Goal: Navigation & Orientation: Understand site structure

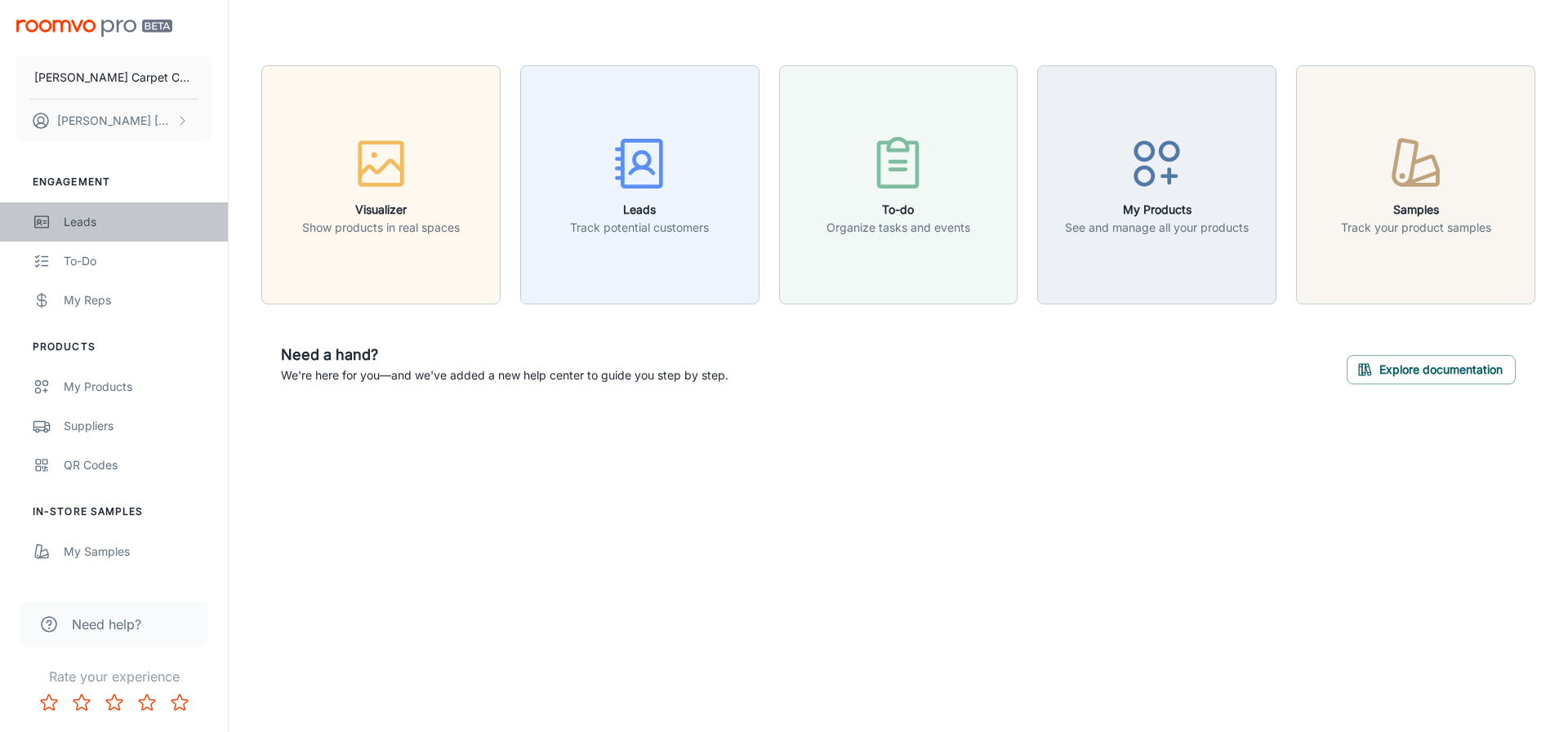
click at [62, 214] on link "Leads" at bounding box center [113, 222] width 228 height 40
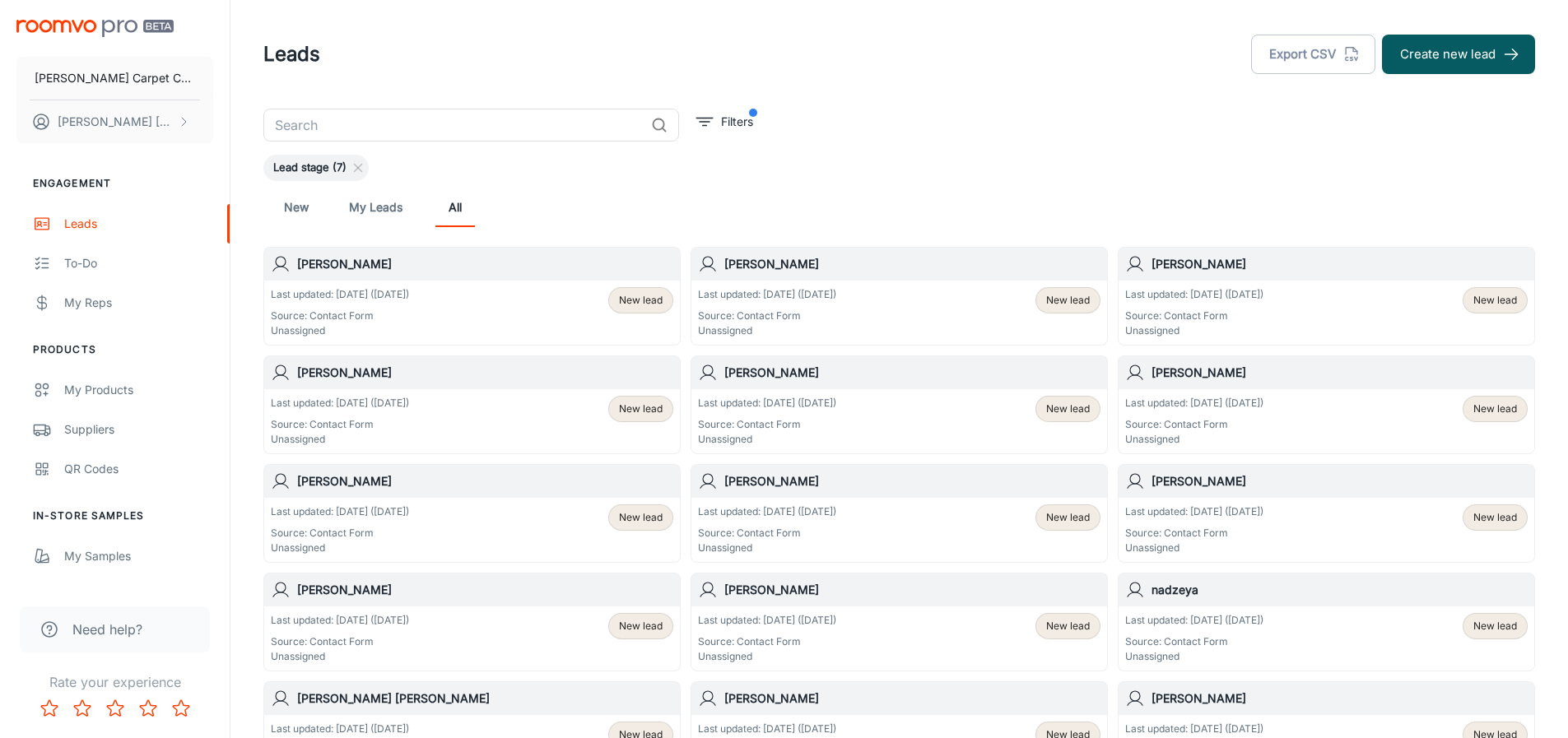
click at [359, 206] on link "My Leads" at bounding box center [376, 207] width 54 height 40
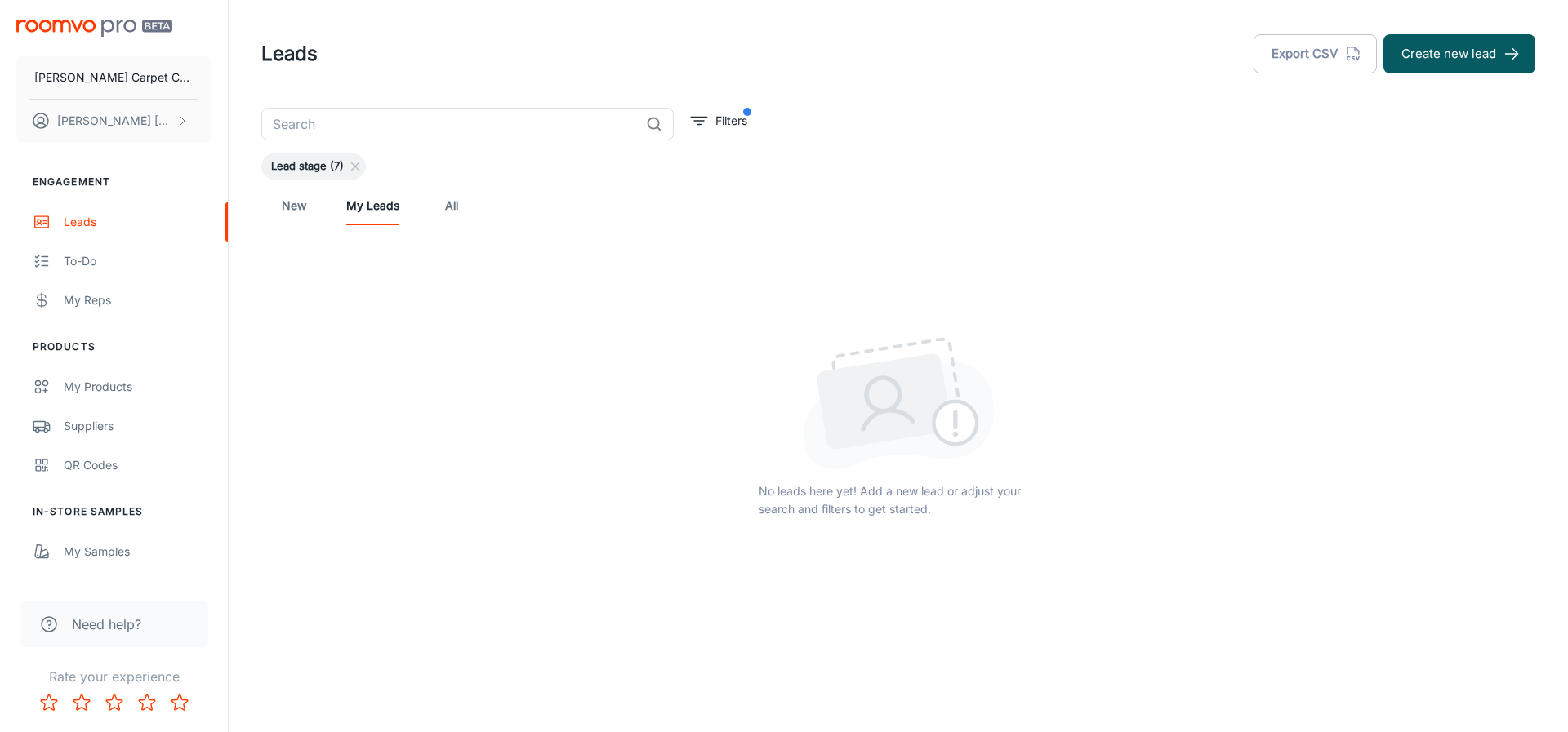
click at [292, 211] on link "New" at bounding box center [294, 205] width 40 height 40
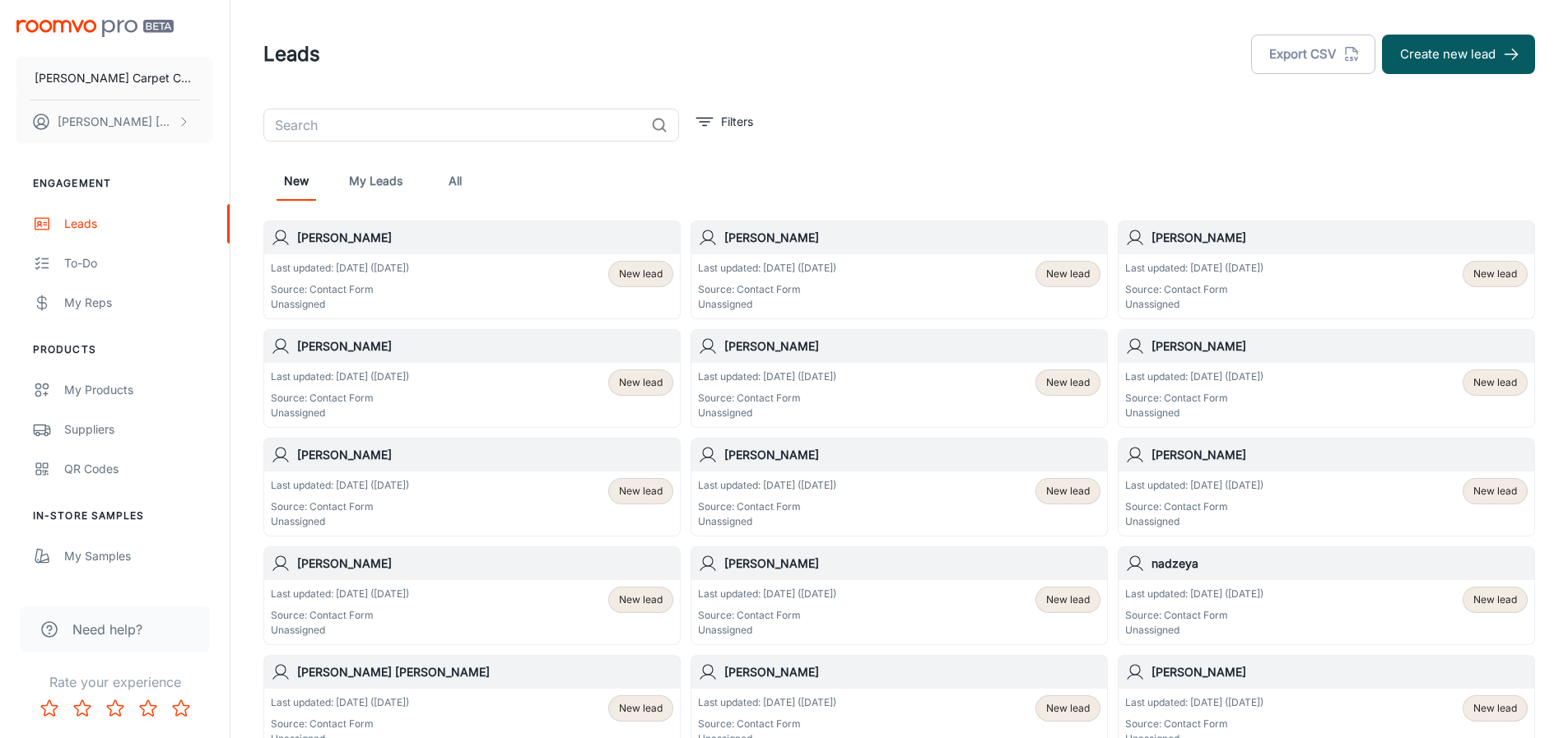
click at [464, 188] on link "All" at bounding box center [455, 181] width 40 height 40
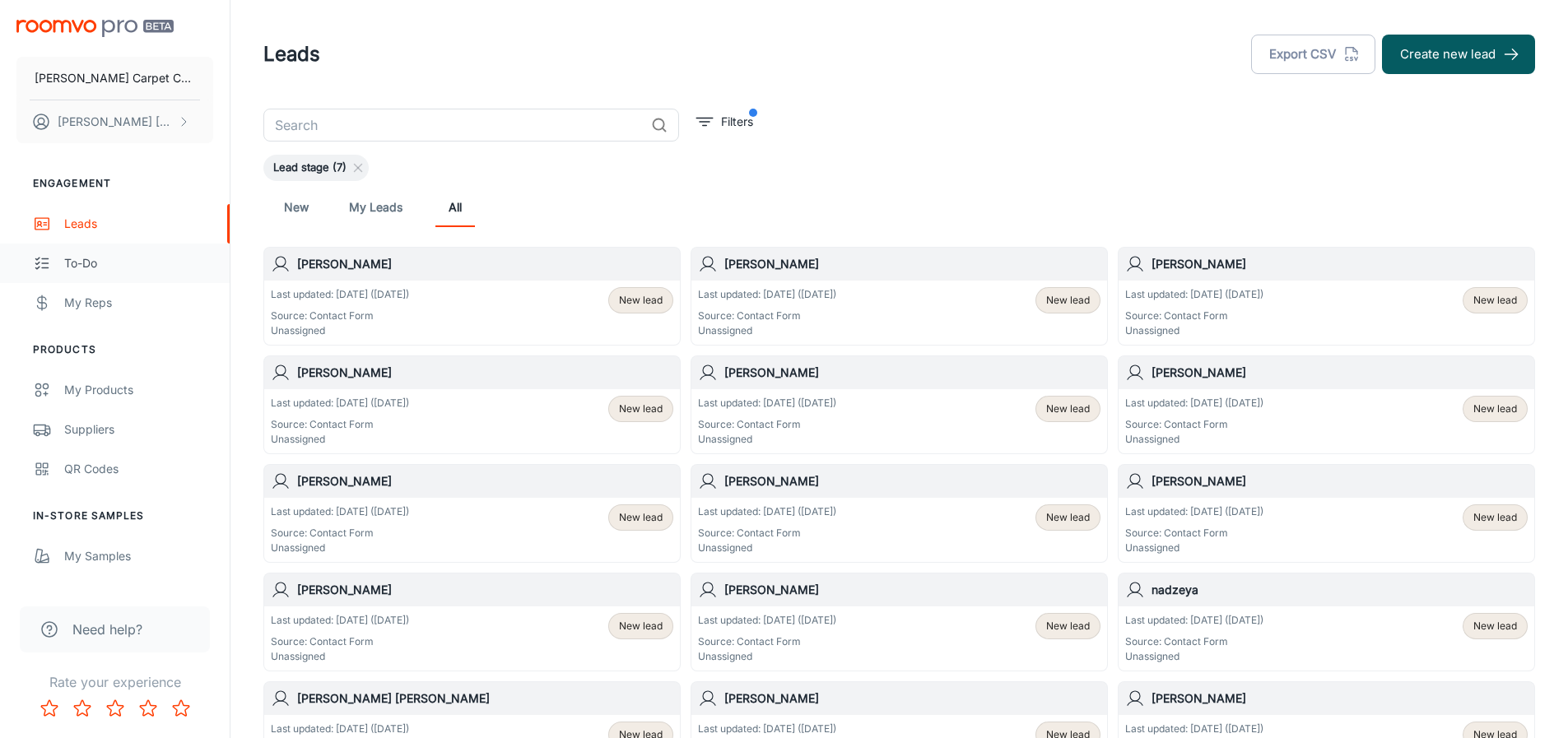
click at [131, 265] on div "To-do" at bounding box center [138, 263] width 149 height 18
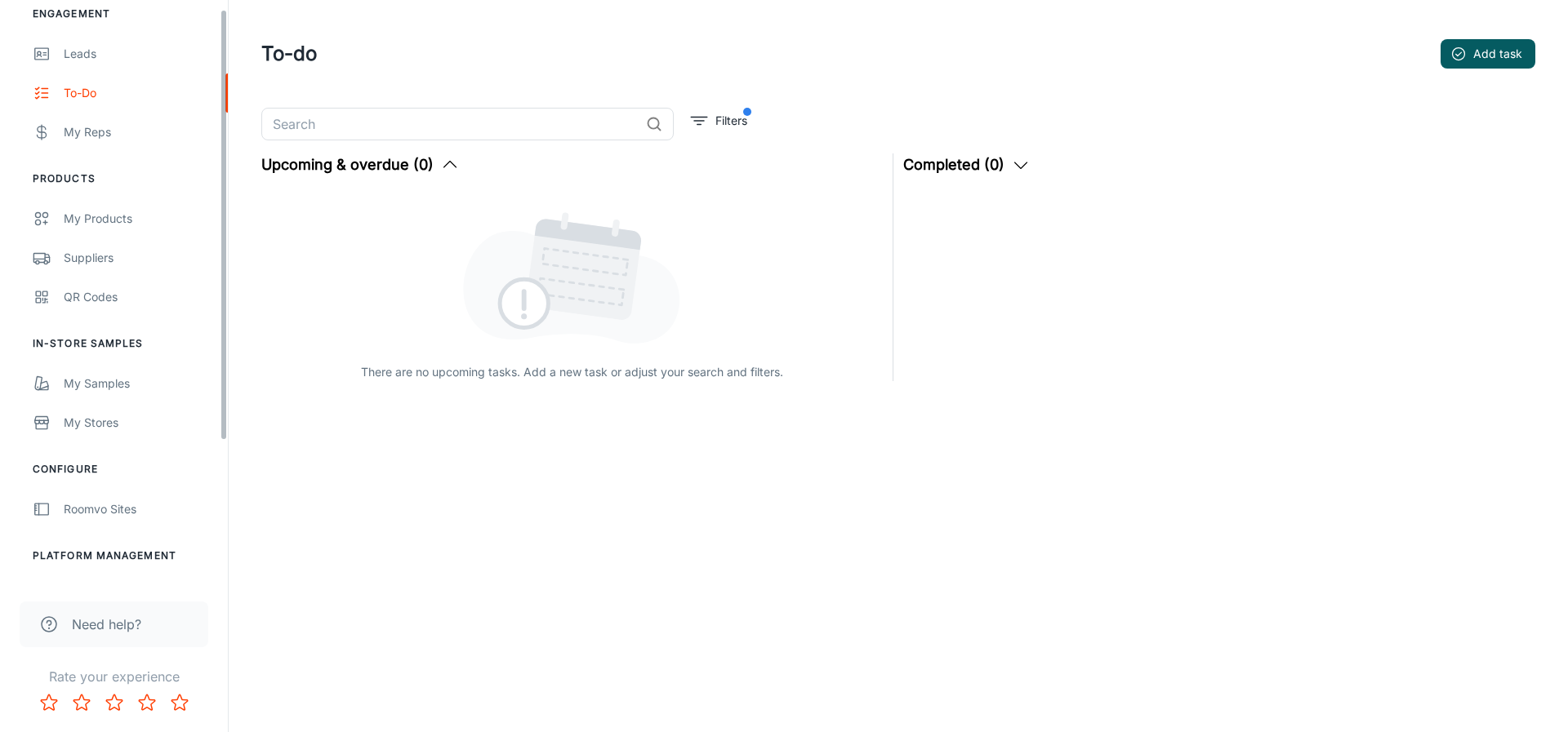
scroll to position [202, 0]
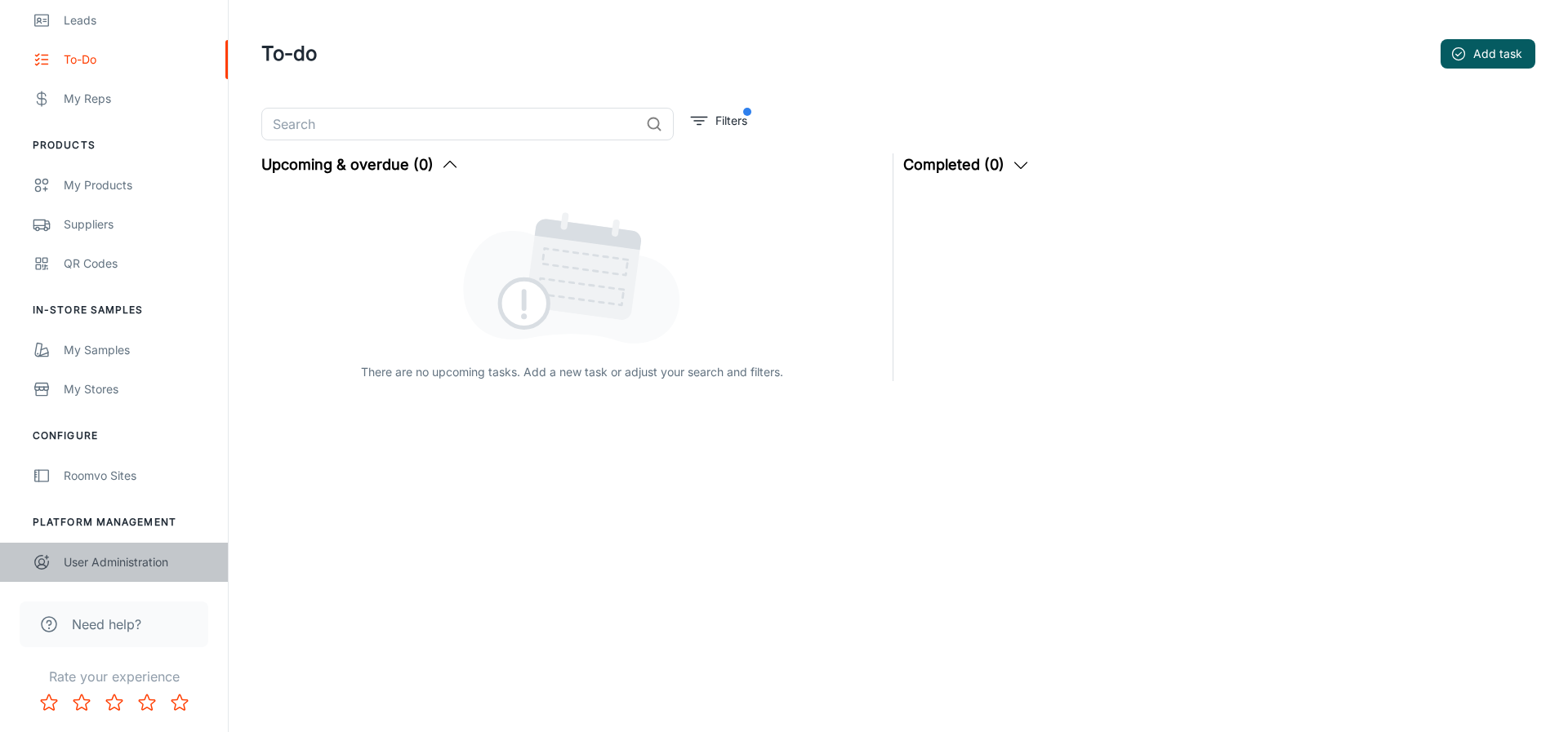
click at [59, 579] on link "User Administration" at bounding box center [113, 562] width 228 height 40
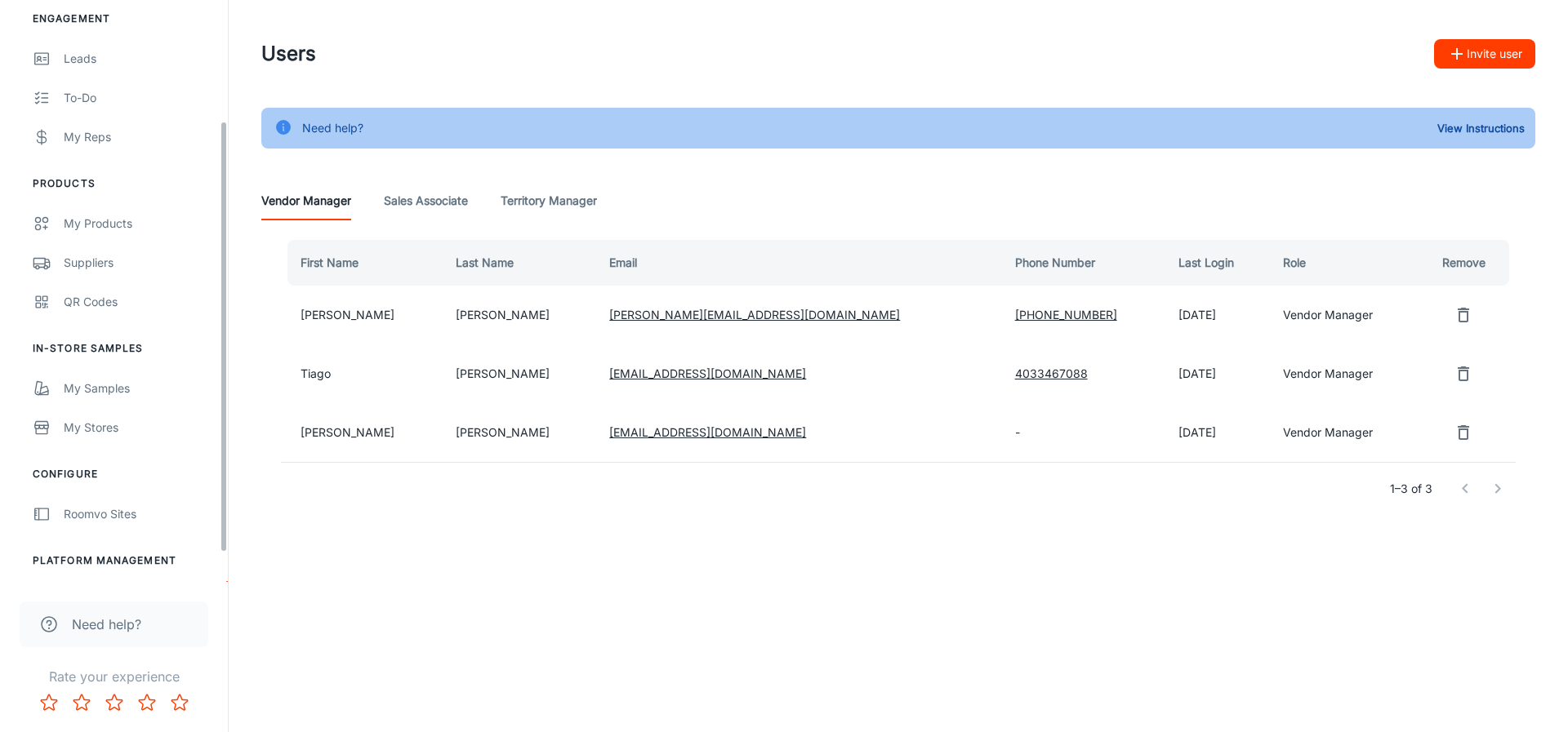
scroll to position [202, 0]
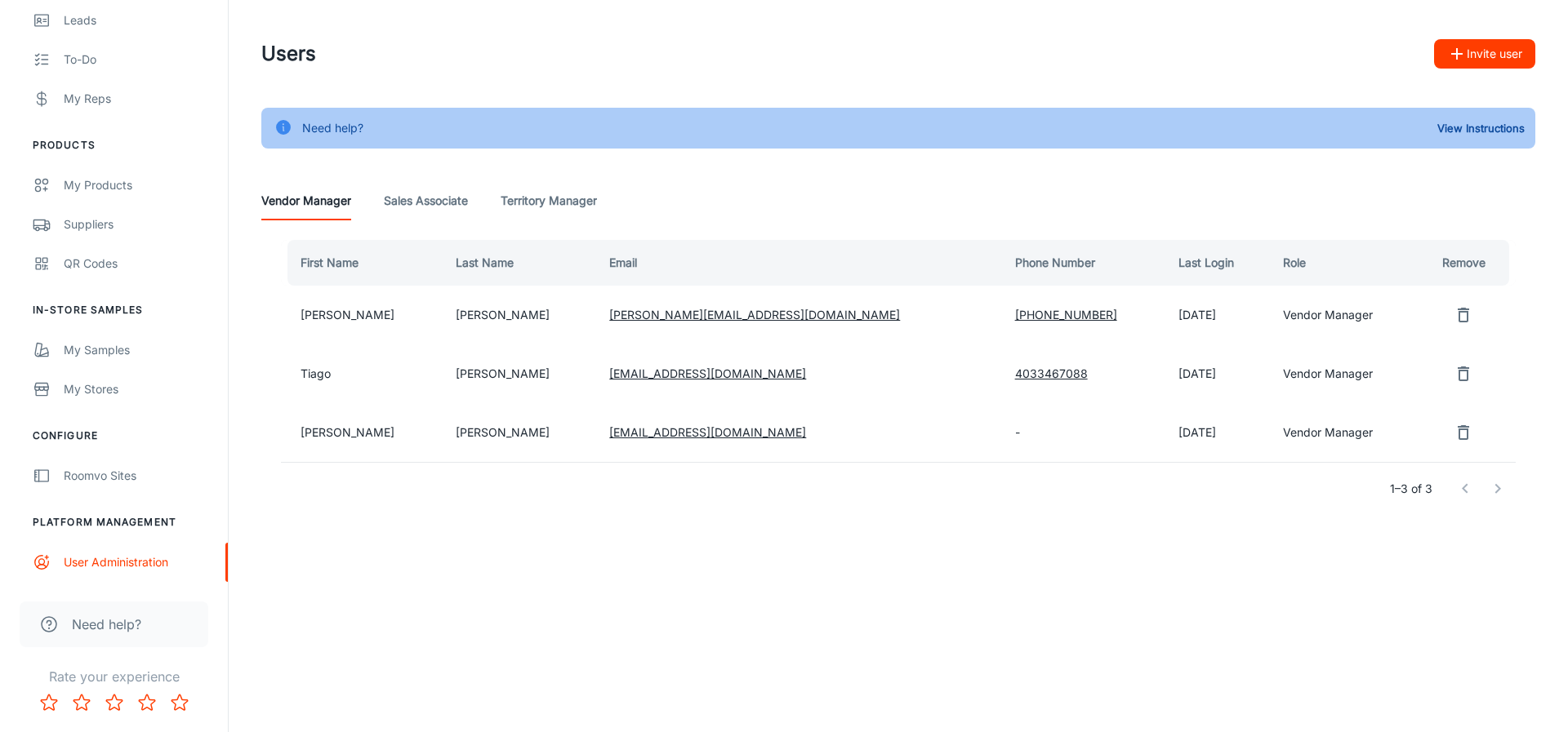
click at [117, 635] on div "Need help?" at bounding box center [113, 624] width 189 height 46
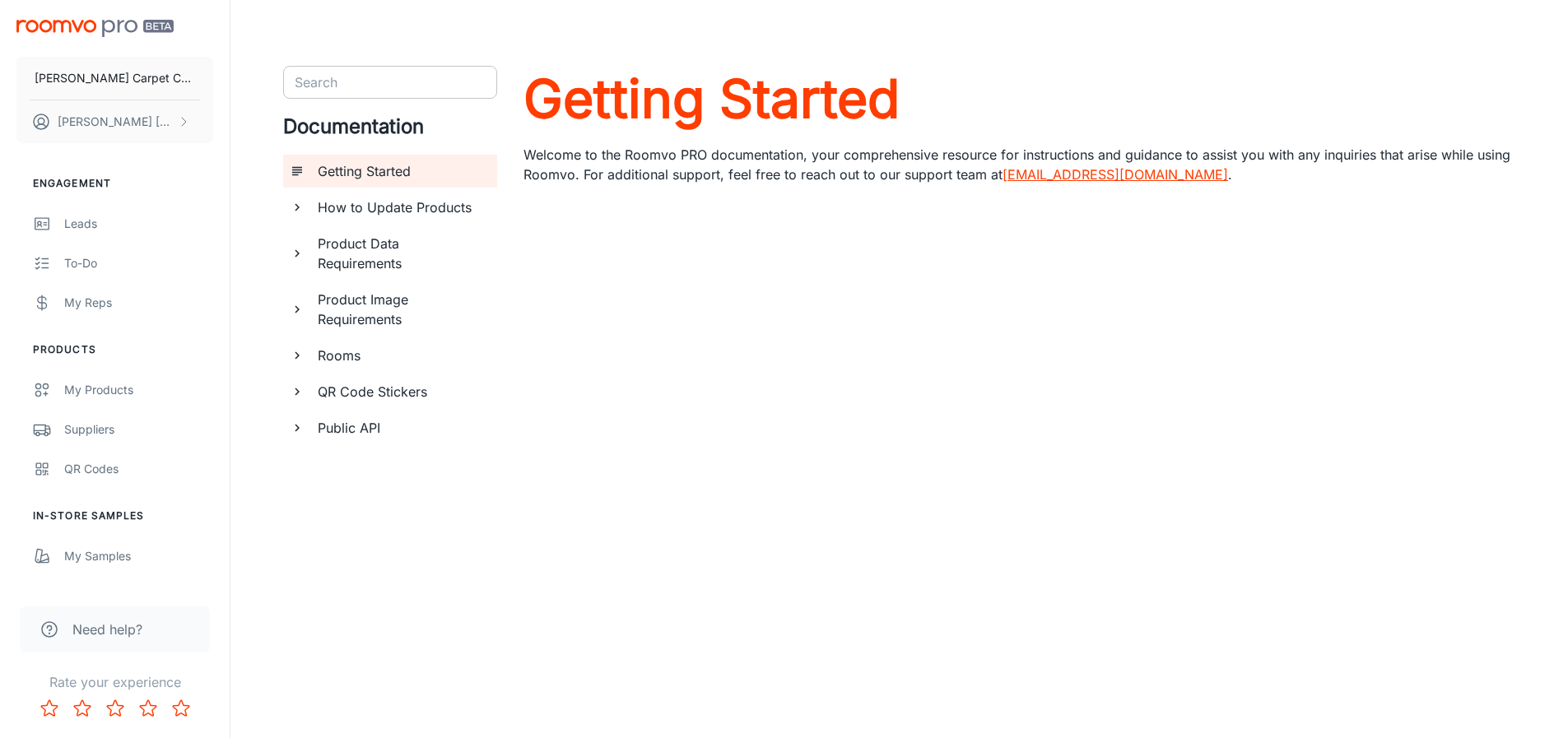
click at [420, 95] on div "Search" at bounding box center [390, 82] width 214 height 32
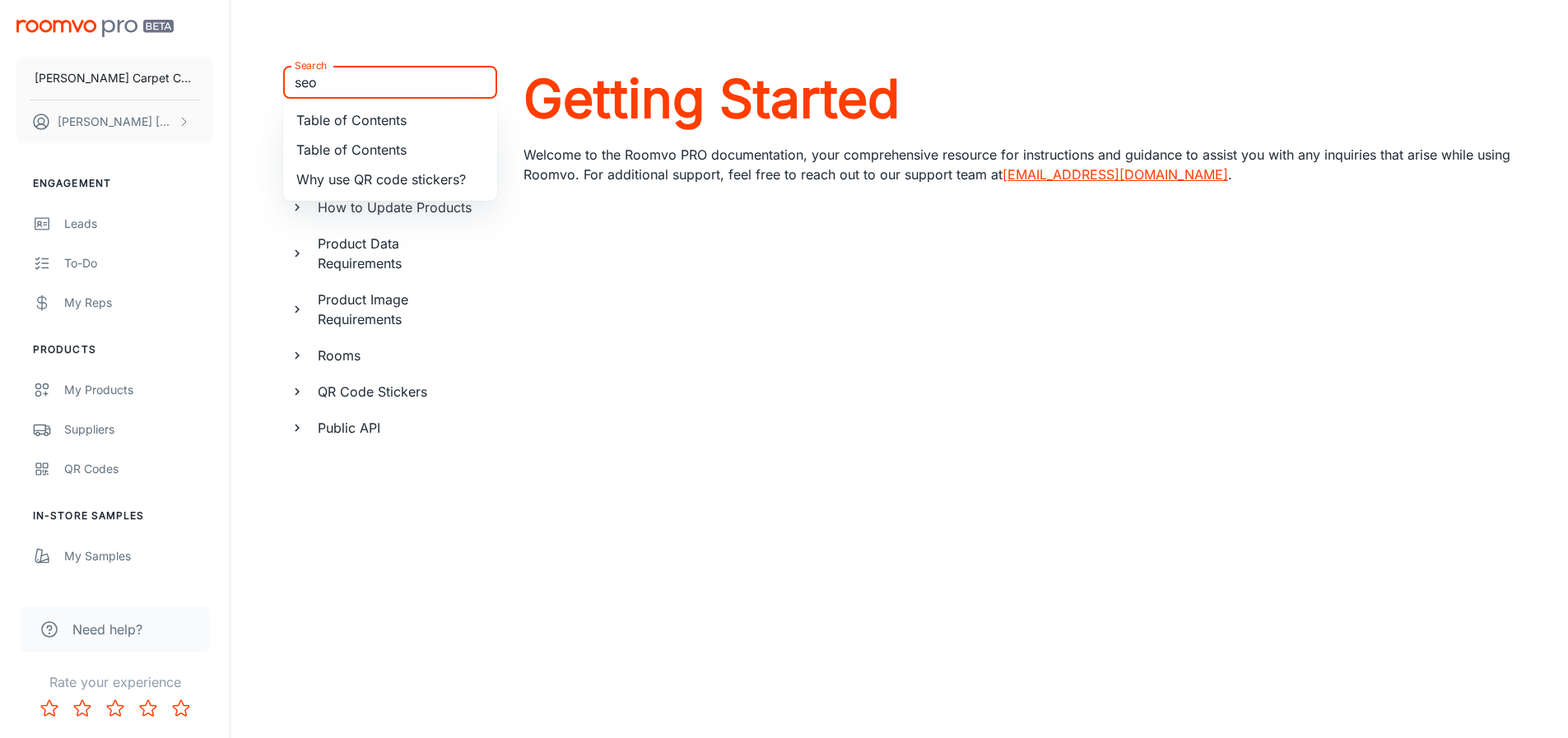
type input "seo"
click at [379, 431] on h6 "Public API" at bounding box center [400, 427] width 166 height 19
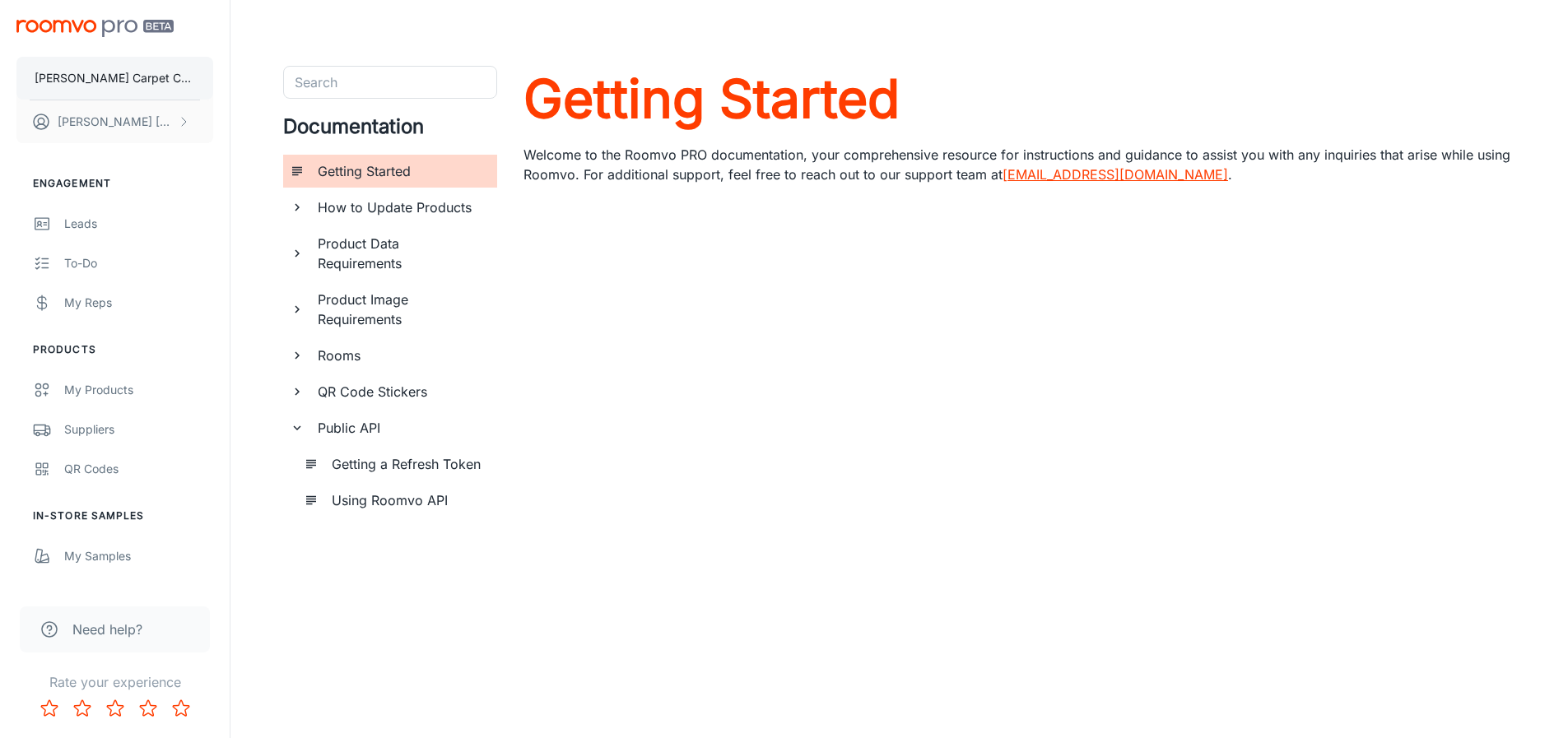
click at [124, 84] on p "[PERSON_NAME] Carpet Company" at bounding box center [114, 77] width 161 height 18
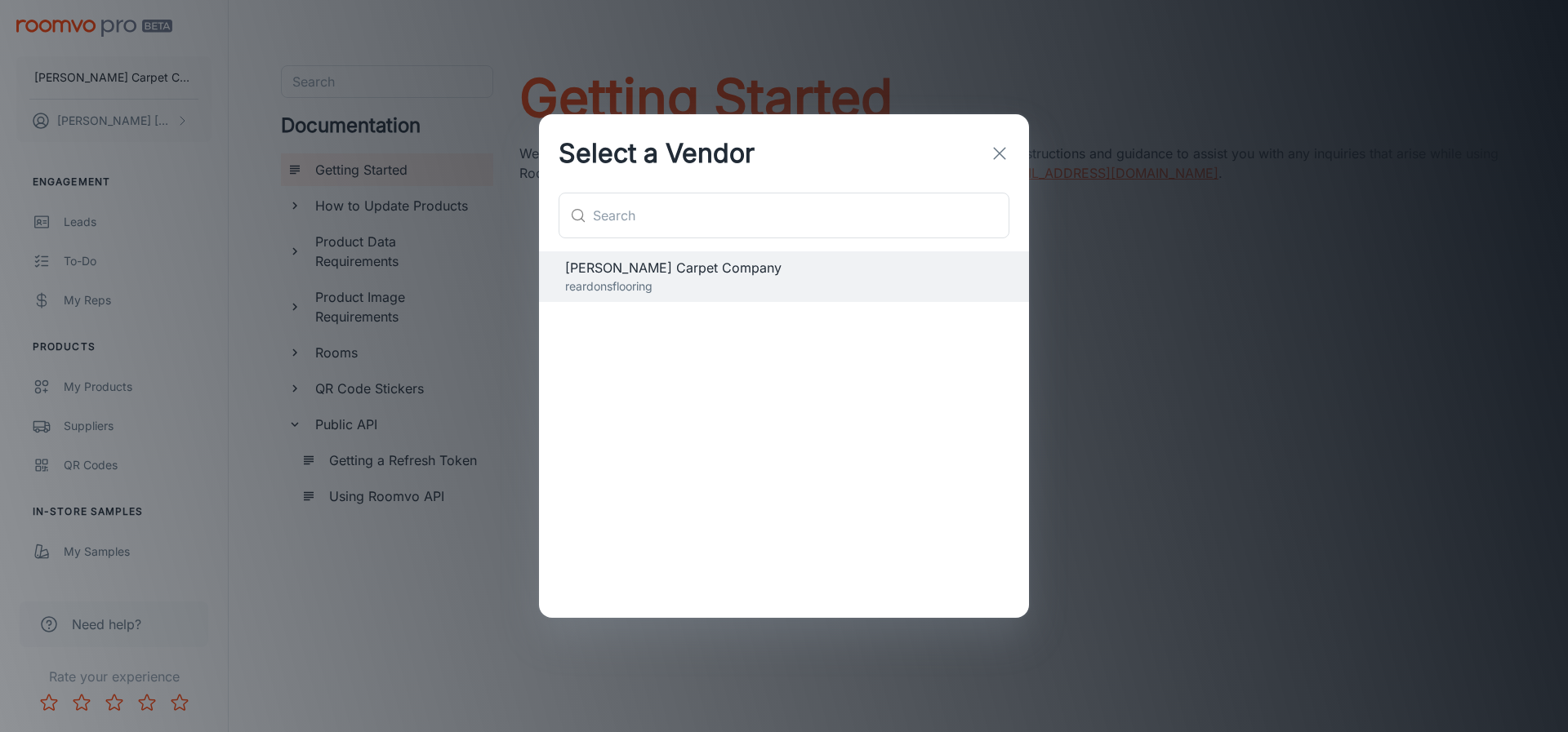
click at [1000, 151] on icon "button" at bounding box center [999, 153] width 19 height 19
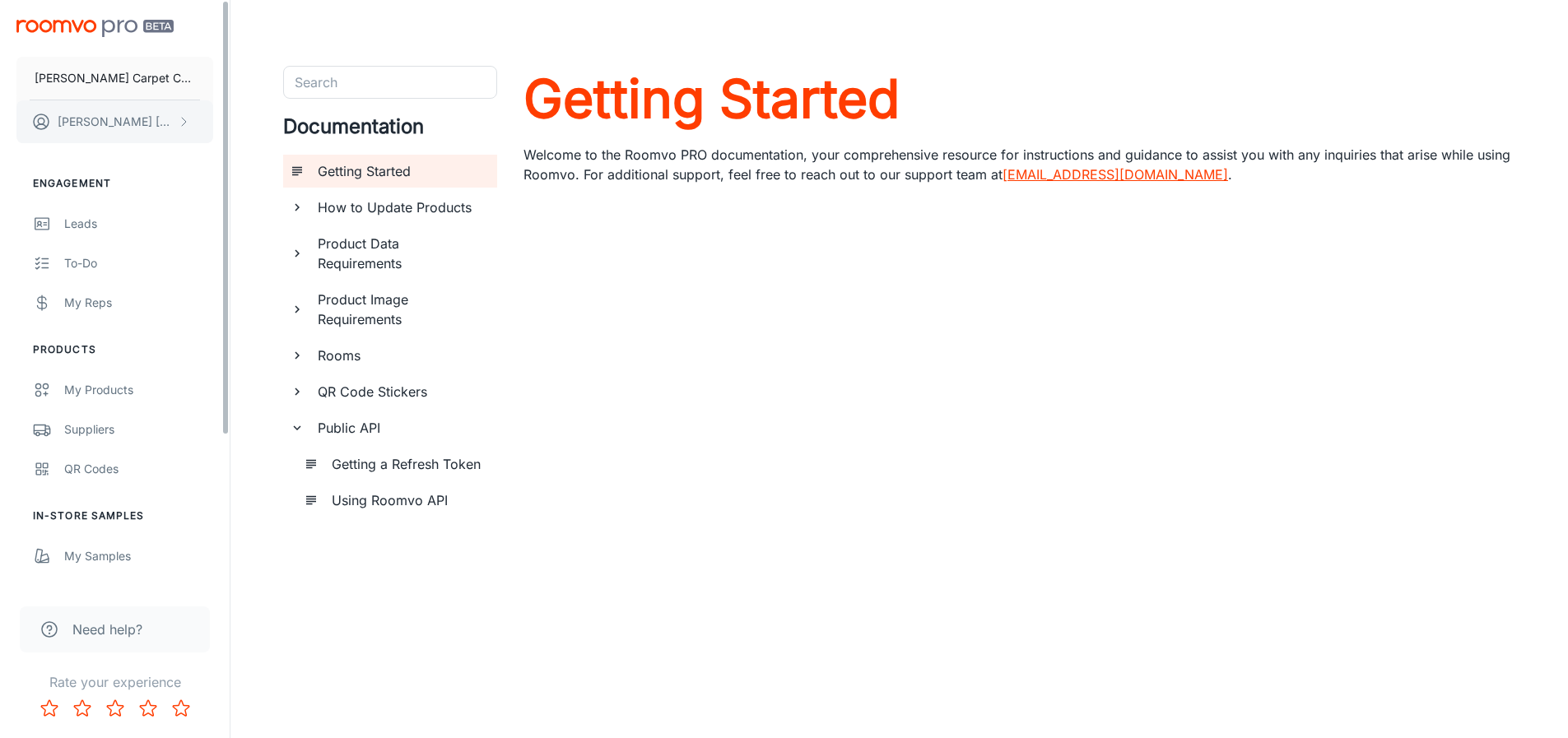
click at [180, 120] on icon "scrollable content" at bounding box center [184, 122] width 13 height 13
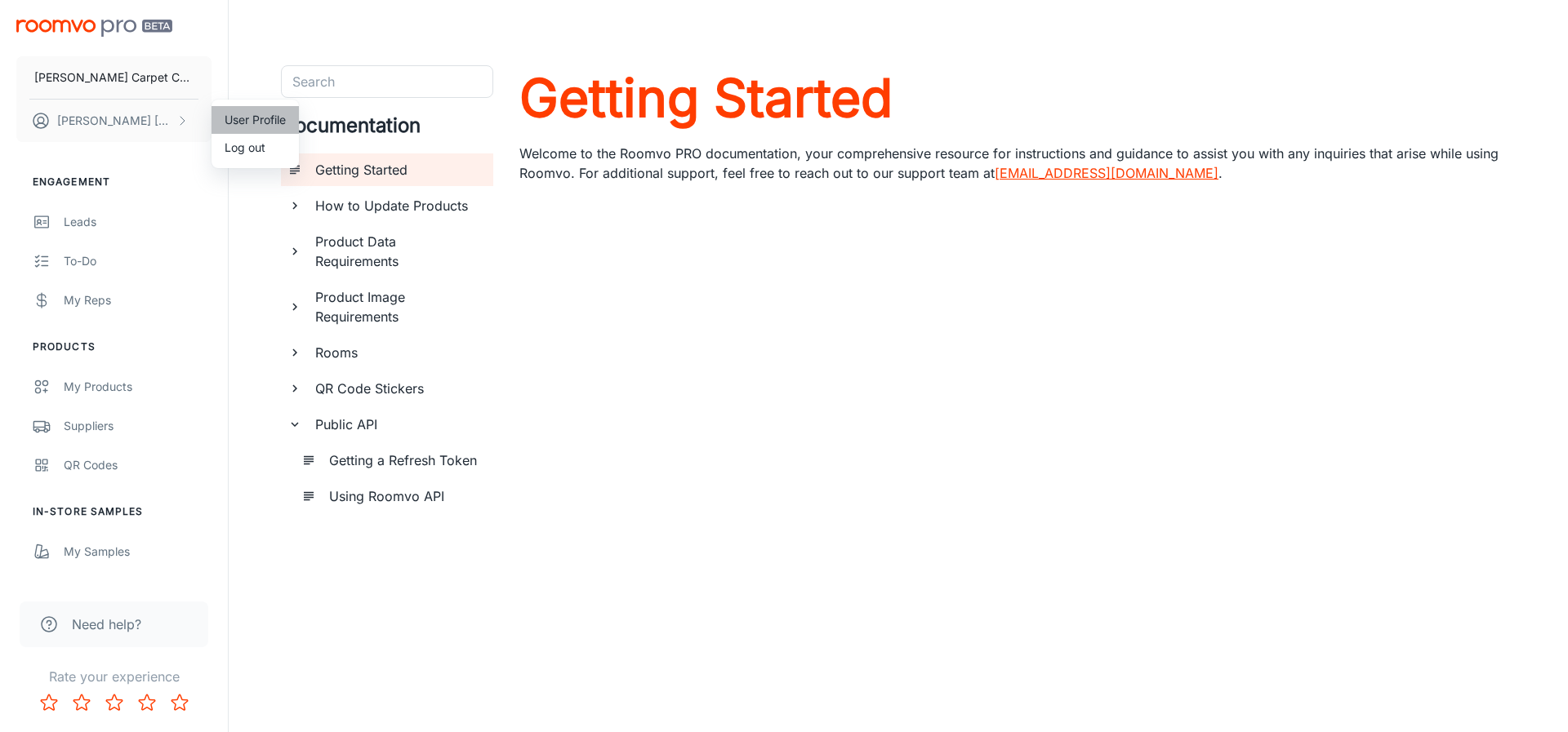
click at [233, 119] on li "User Profile" at bounding box center [255, 120] width 88 height 28
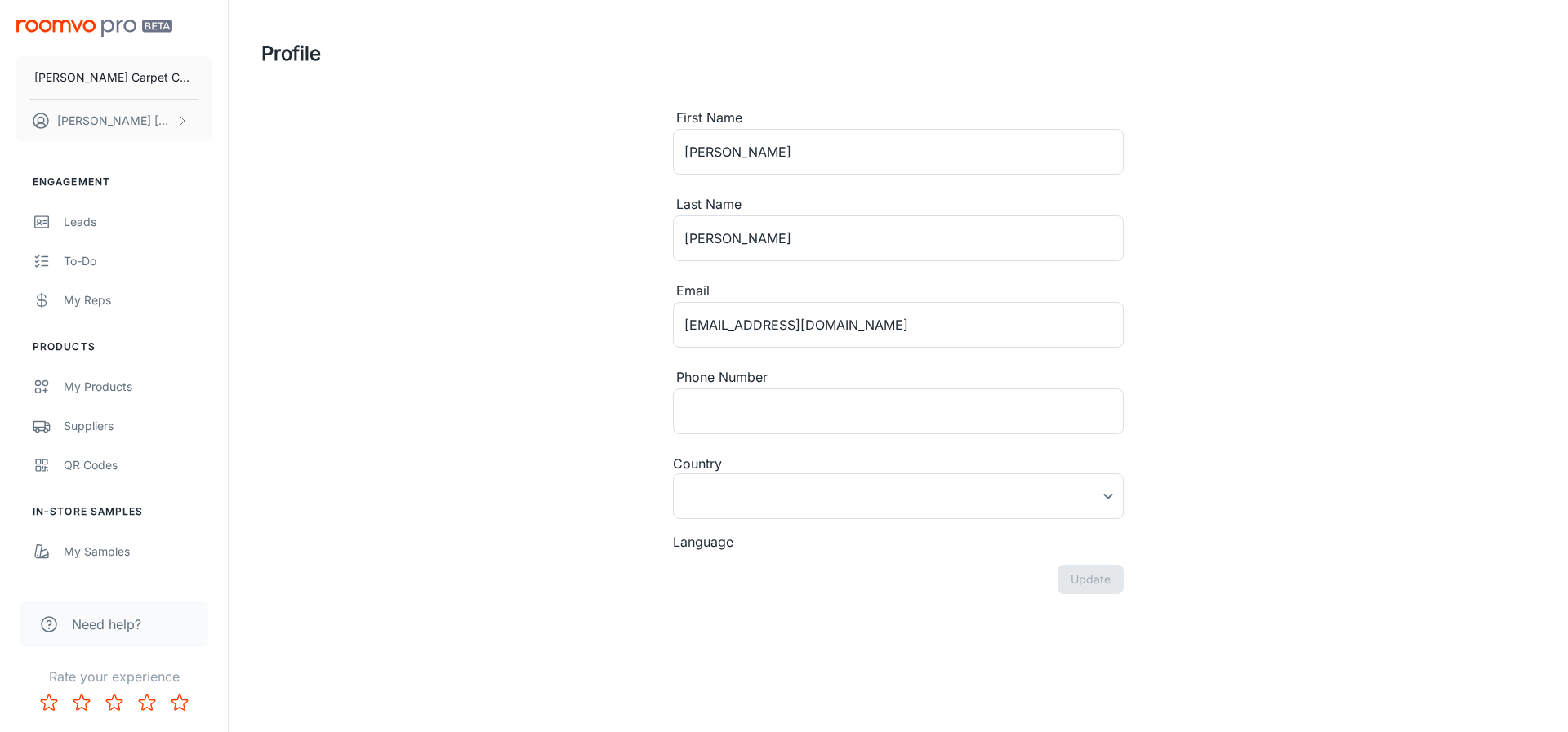
type input "United States"
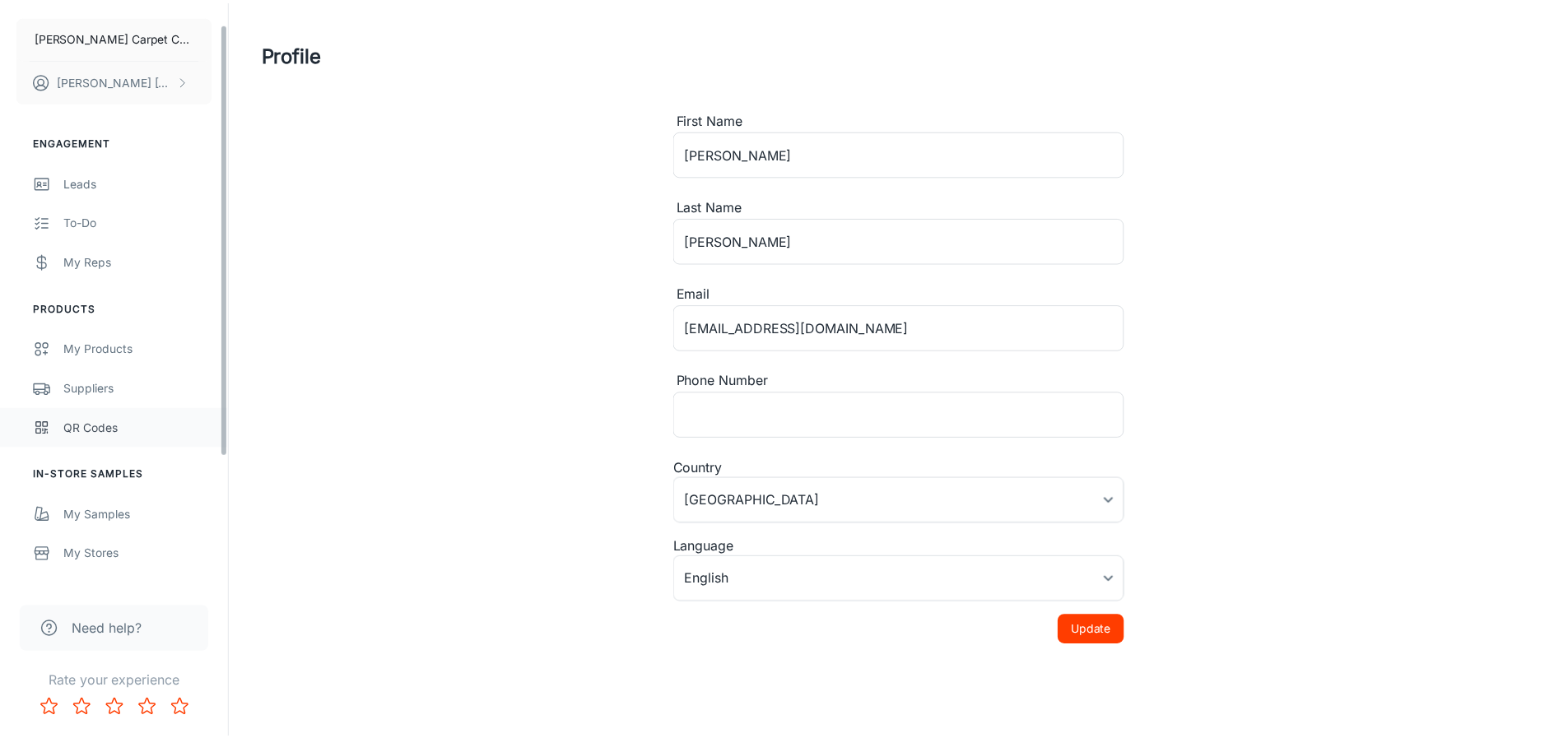
scroll to position [164, 0]
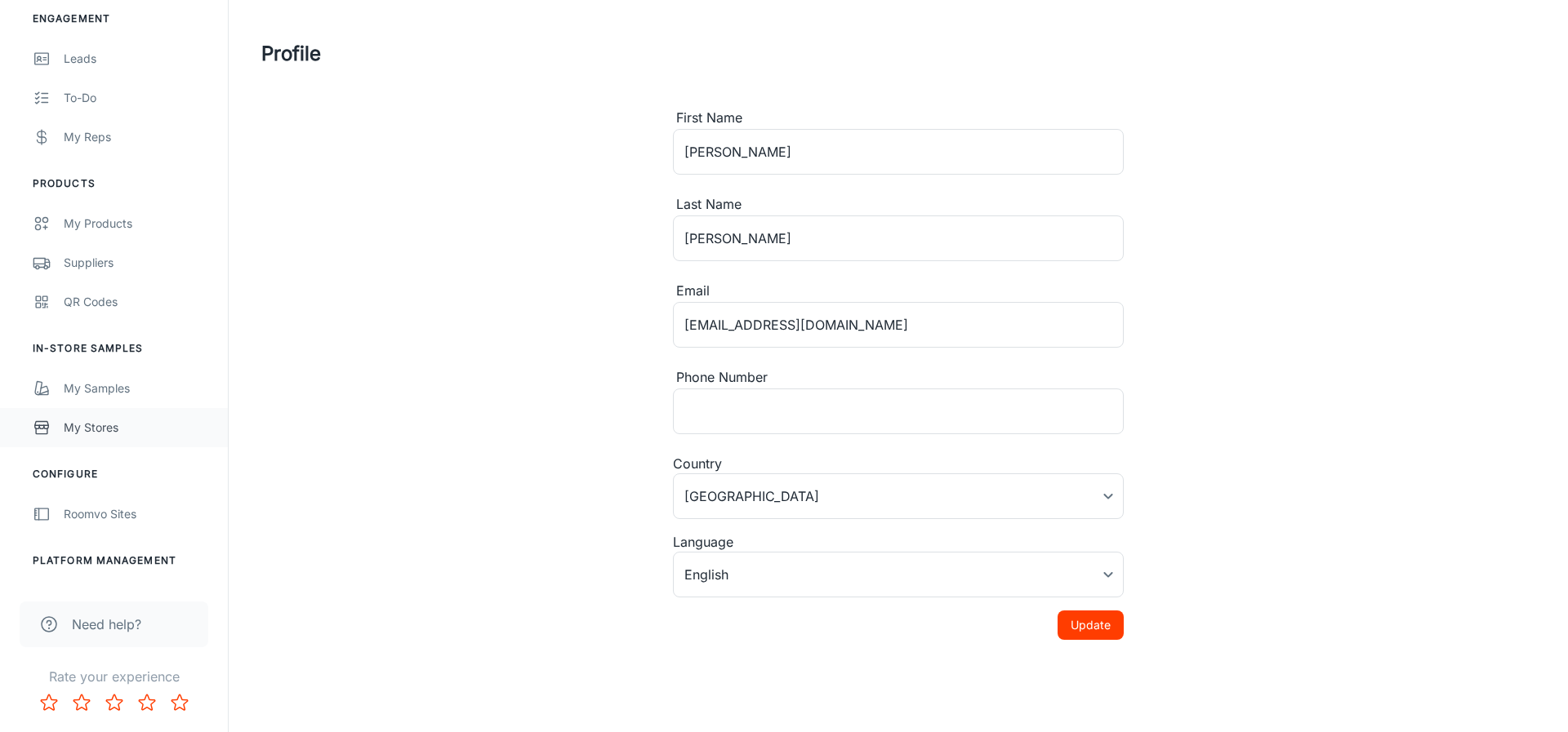
click at [122, 431] on div "My Stores" at bounding box center [137, 427] width 147 height 17
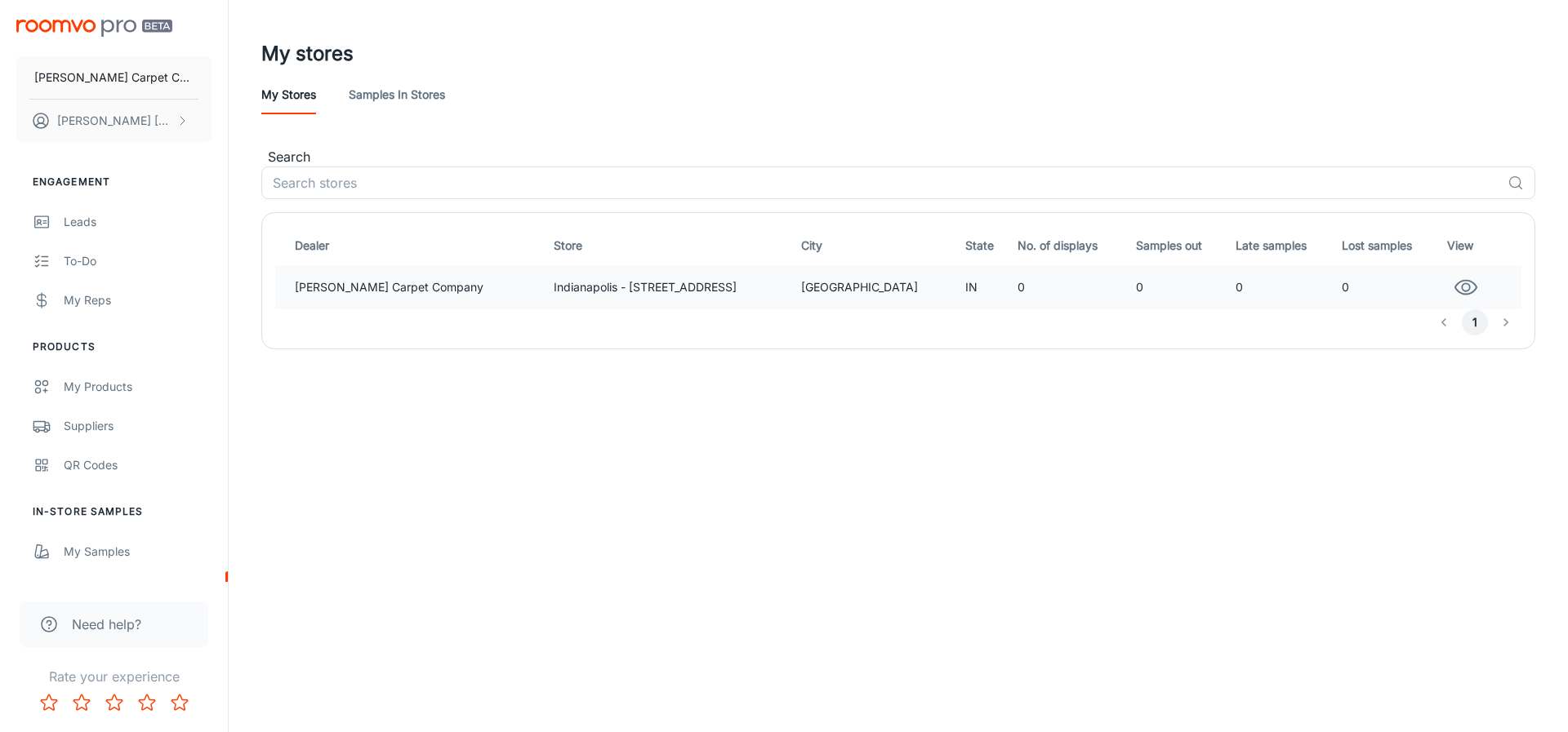
click at [407, 298] on td "[PERSON_NAME] Carpet Company" at bounding box center [411, 287] width 272 height 44
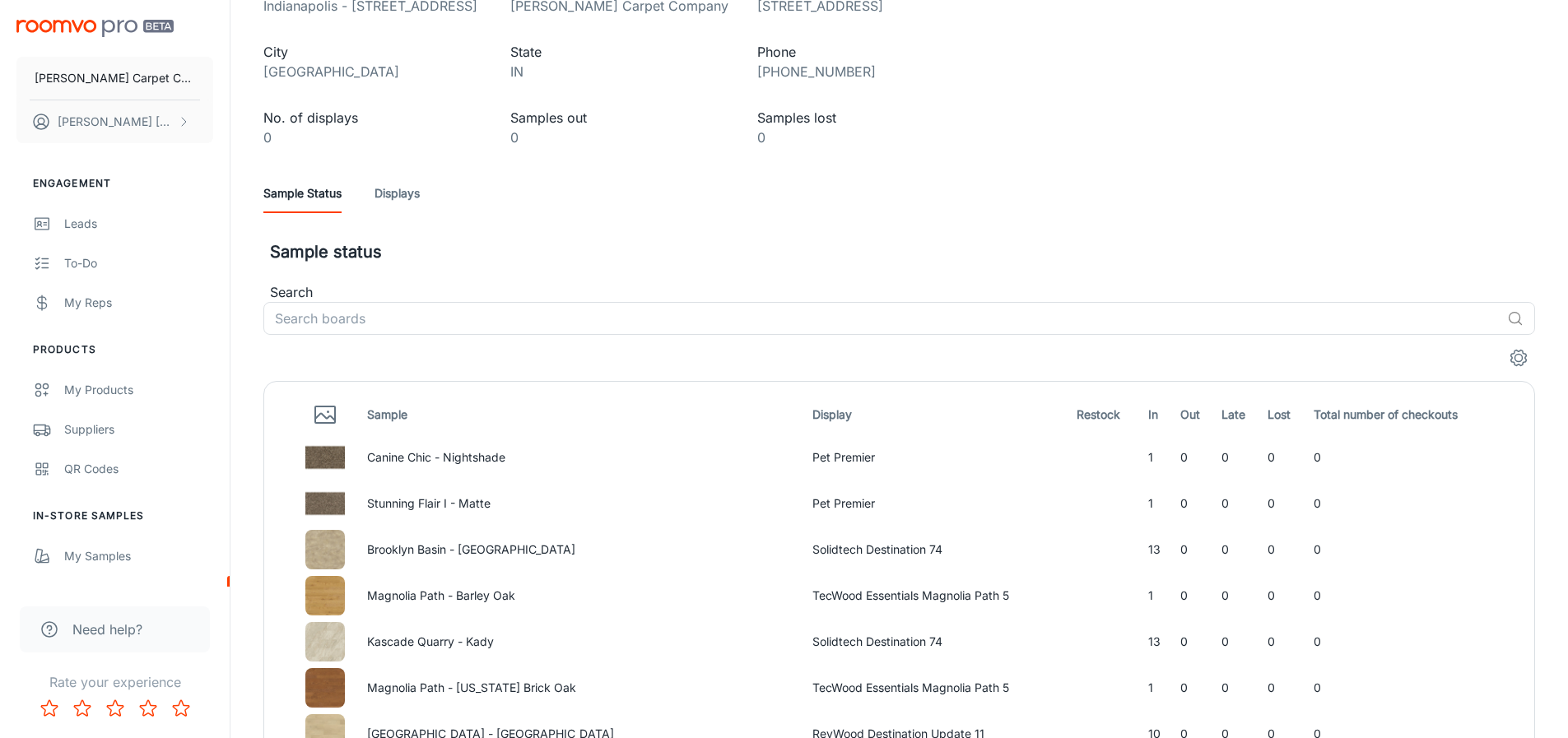
scroll to position [256, 0]
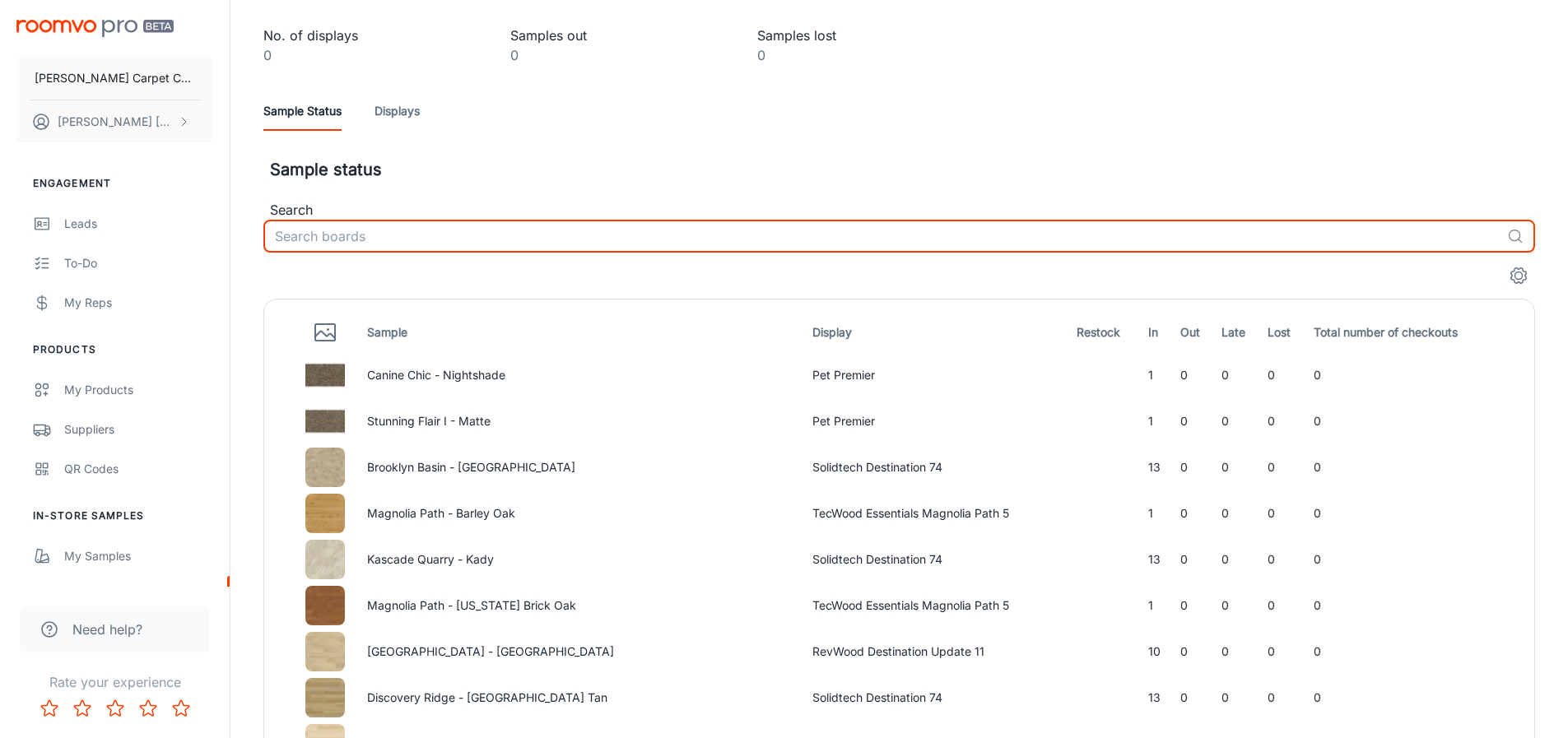
click at [426, 244] on input "text" at bounding box center [882, 236] width 1237 height 32
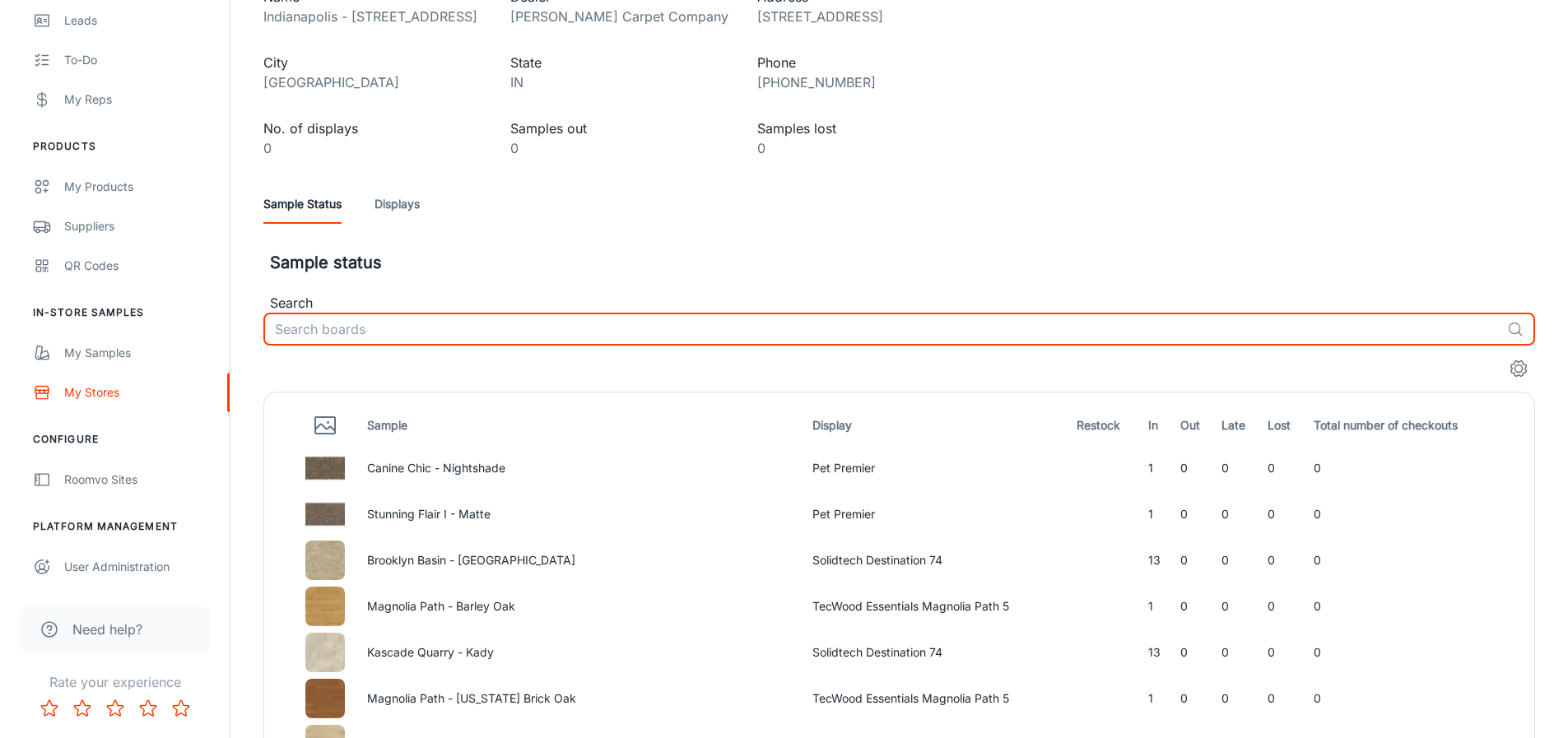
scroll to position [164, 0]
click at [98, 471] on div "Roomvo Sites" at bounding box center [138, 479] width 149 height 18
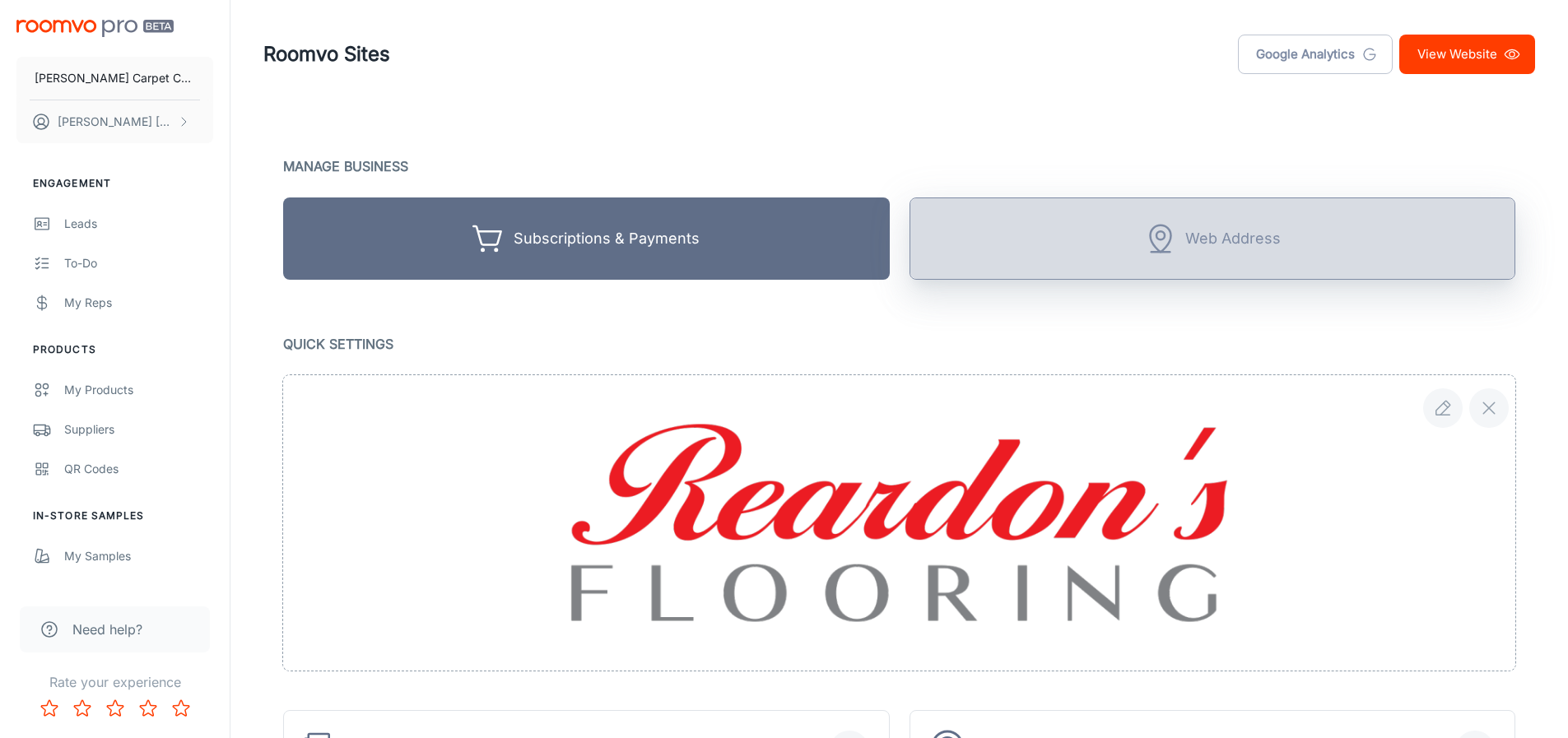
click at [1052, 226] on button "Web Address" at bounding box center [1212, 239] width 607 height 83
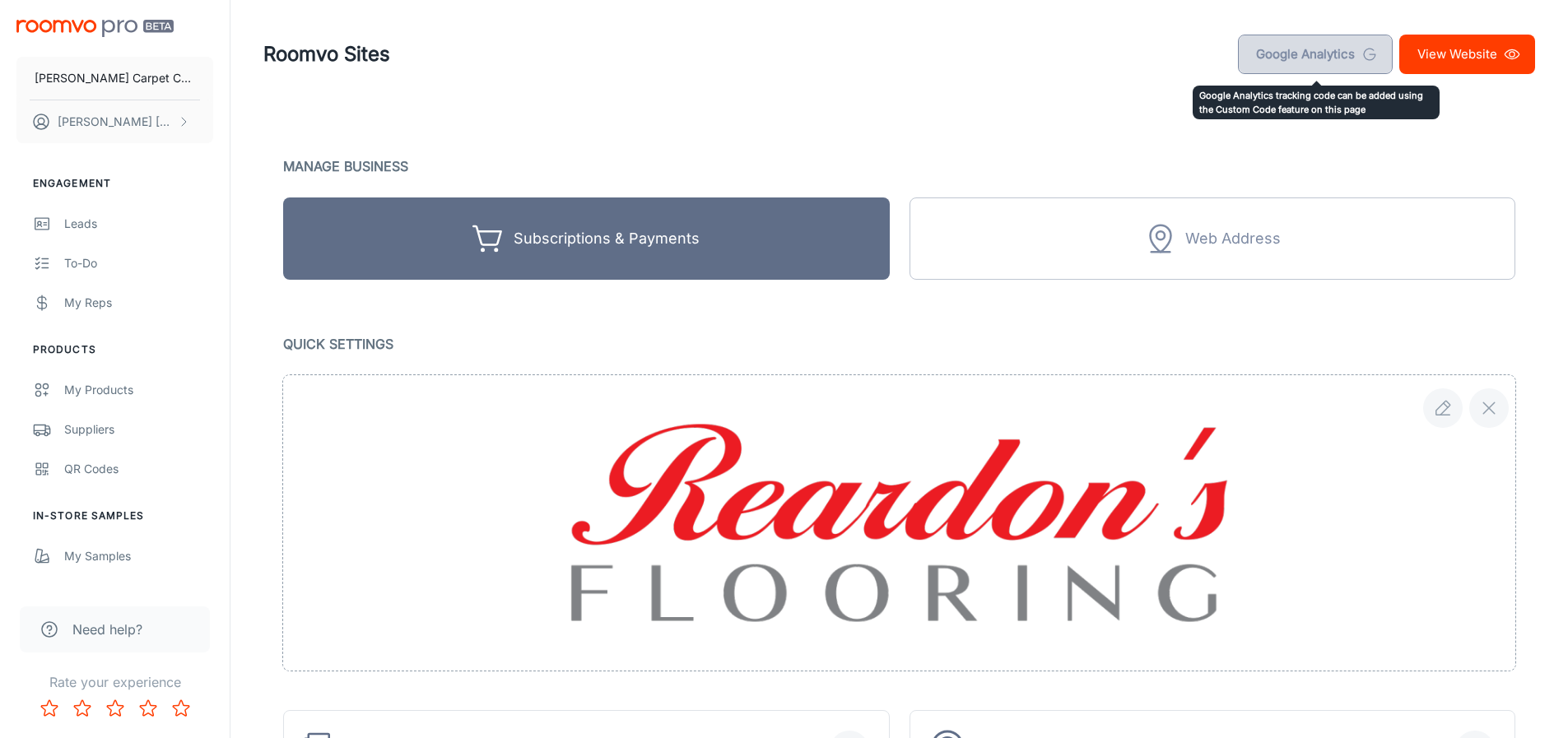
click at [1319, 55] on link "Google Analytics" at bounding box center [1315, 54] width 155 height 40
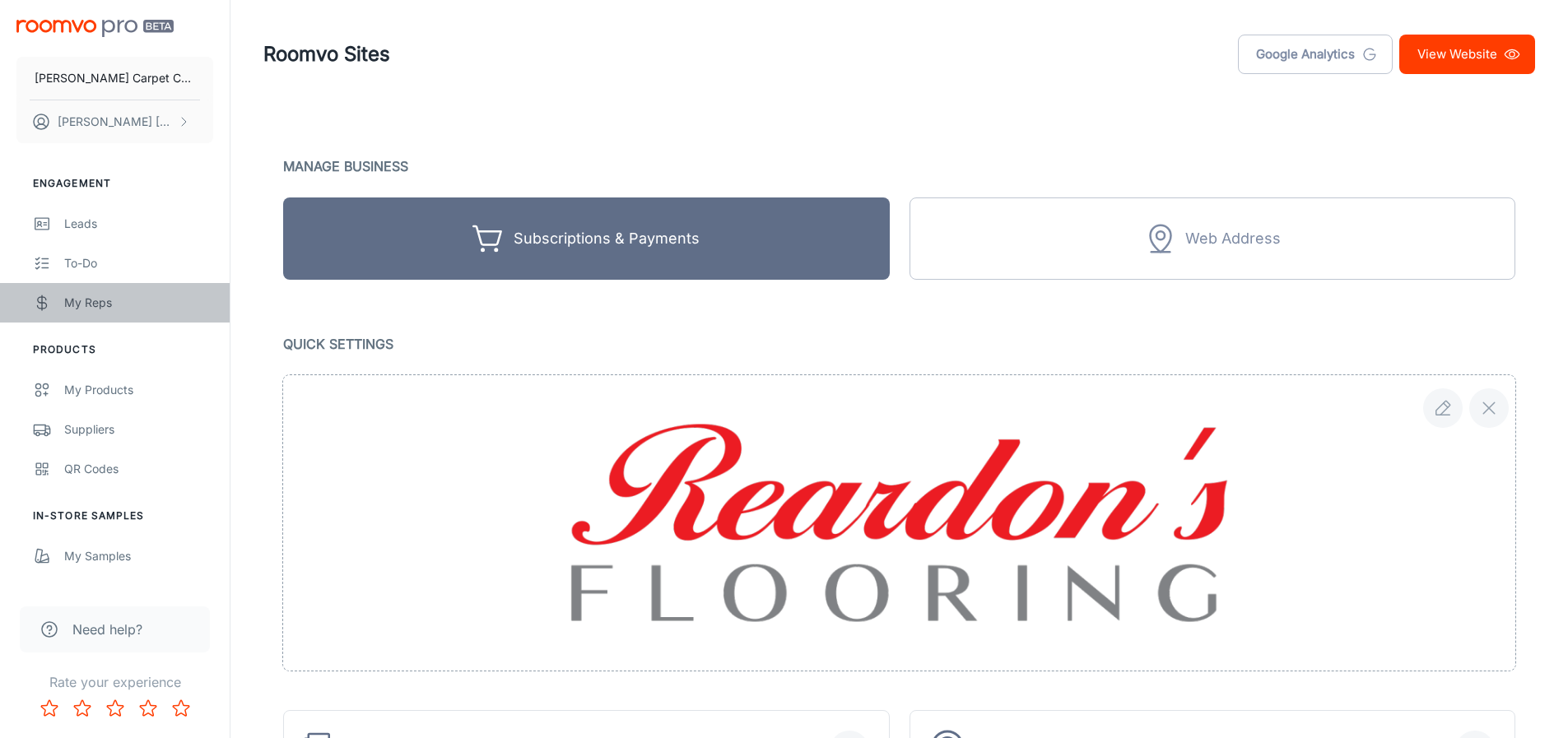
click at [93, 307] on div "My Reps" at bounding box center [138, 302] width 149 height 18
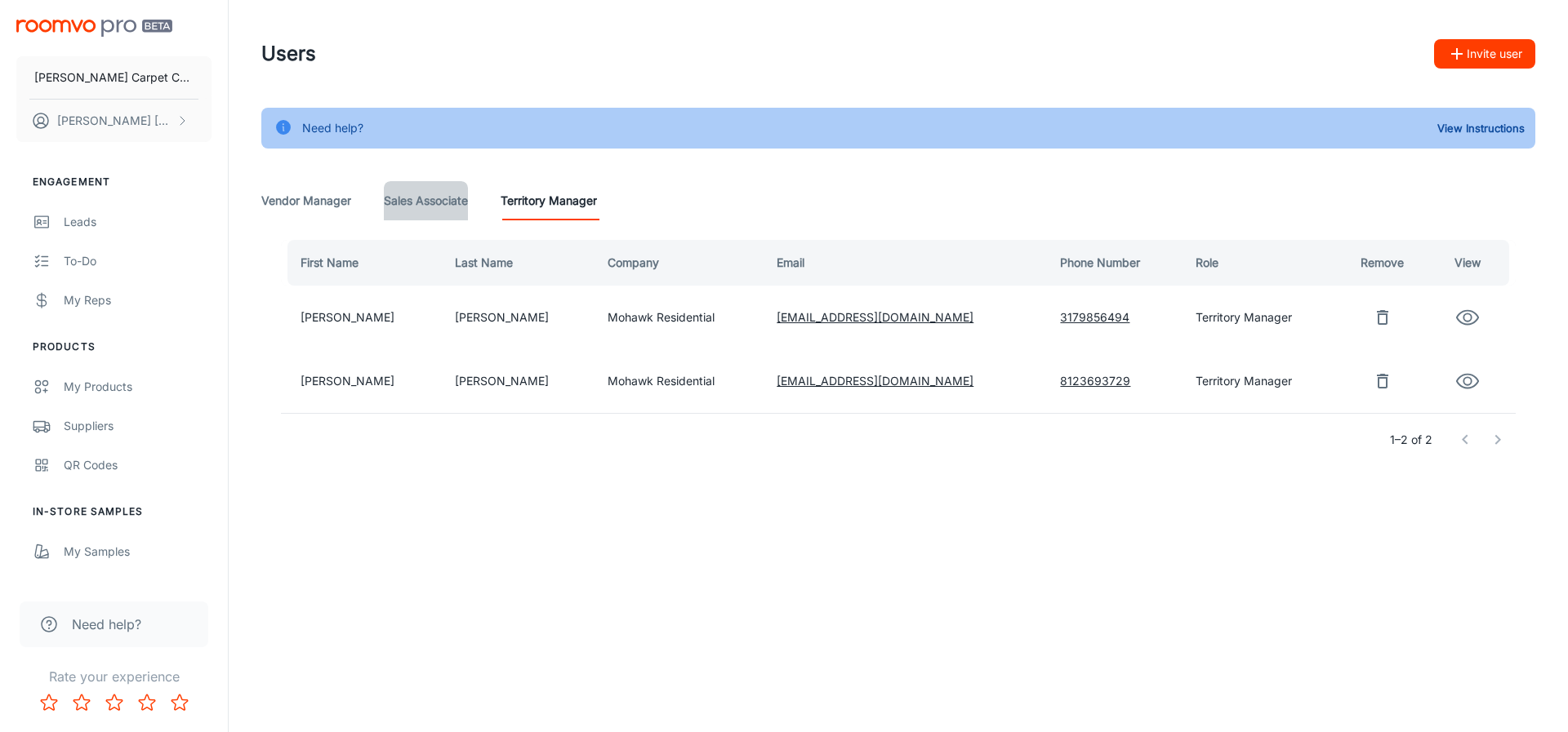
click at [427, 207] on Associate "Sales Associate" at bounding box center [426, 201] width 84 height 40
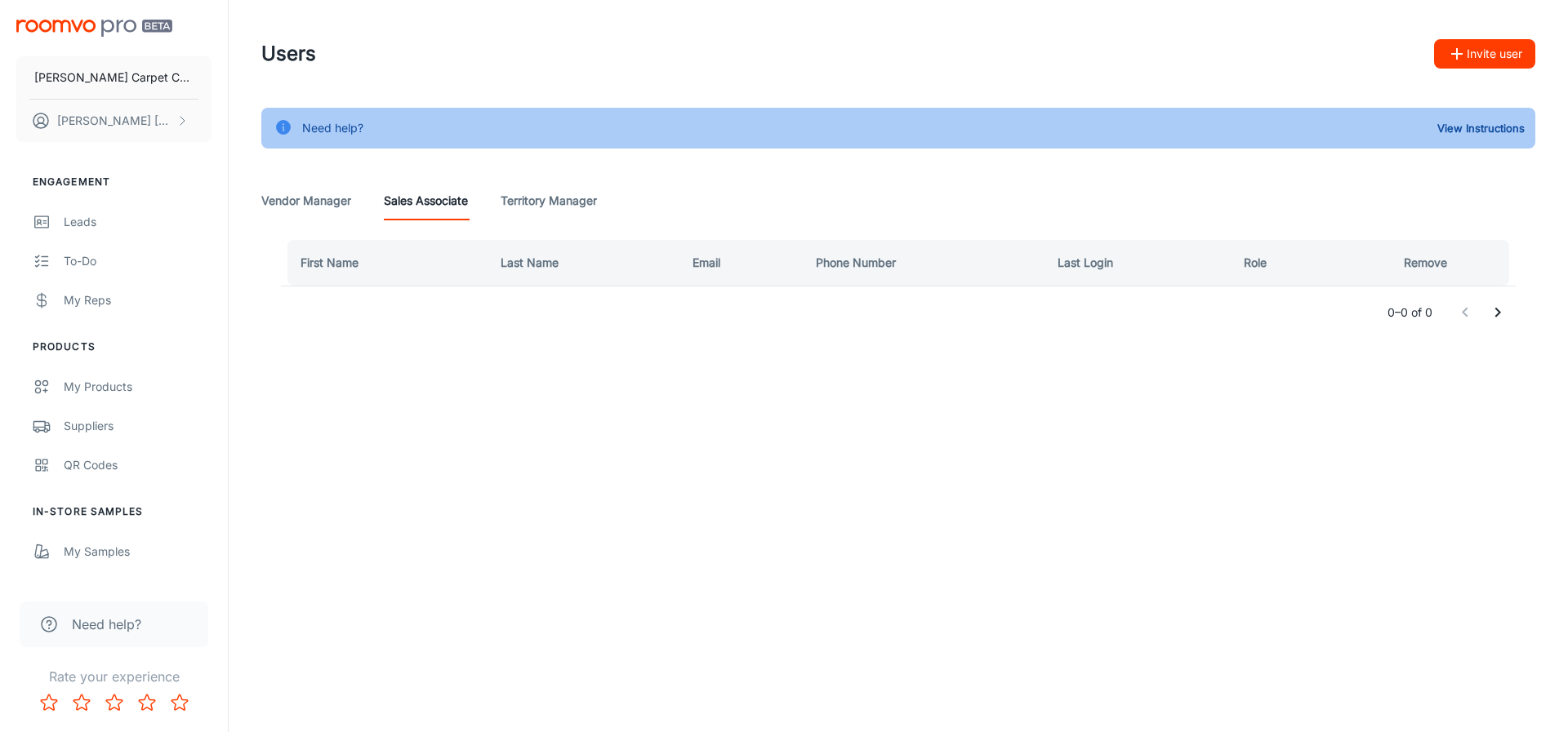
click at [312, 207] on Manager "Vendor Manager" at bounding box center [306, 201] width 89 height 40
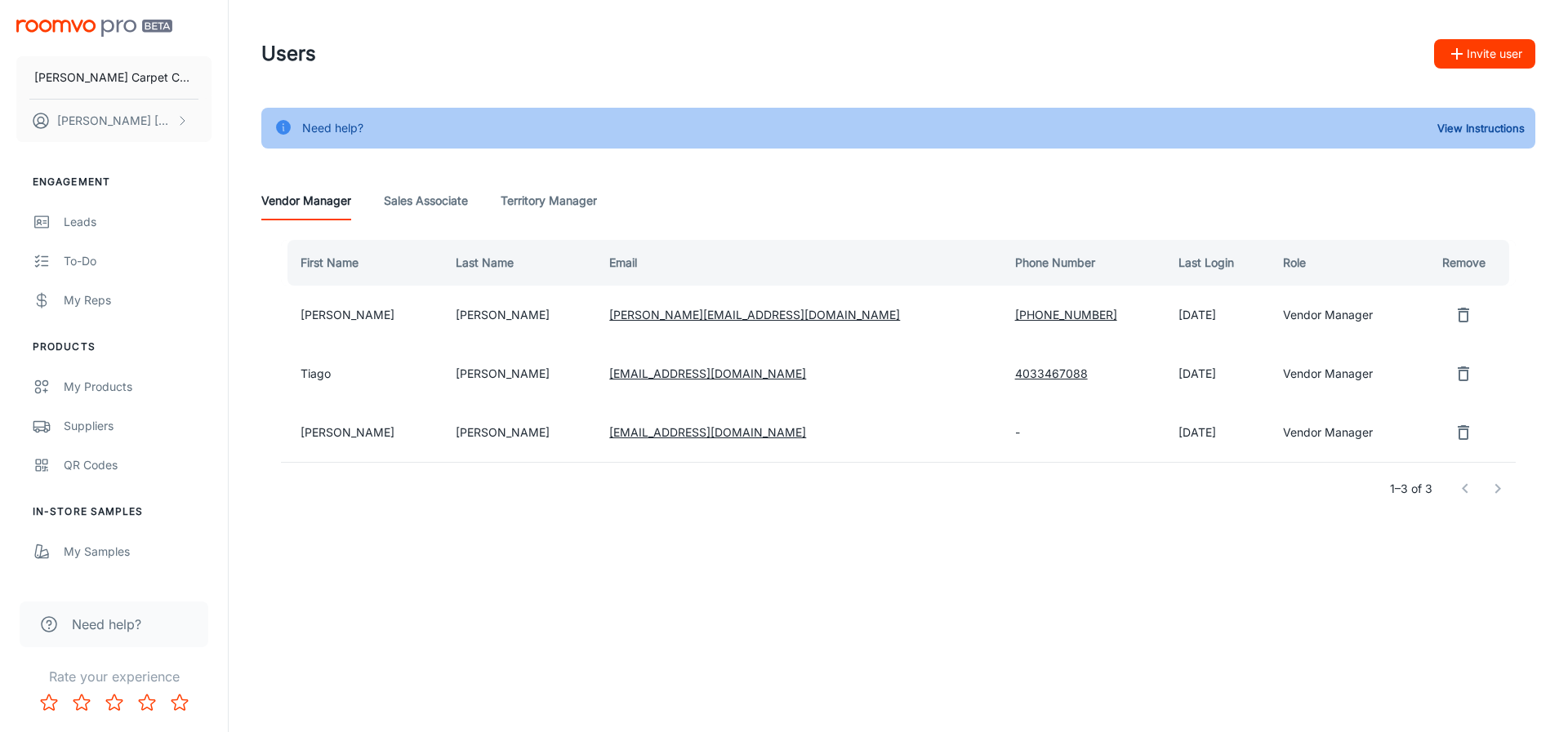
click at [415, 202] on Associate "Sales Associate" at bounding box center [426, 201] width 84 height 40
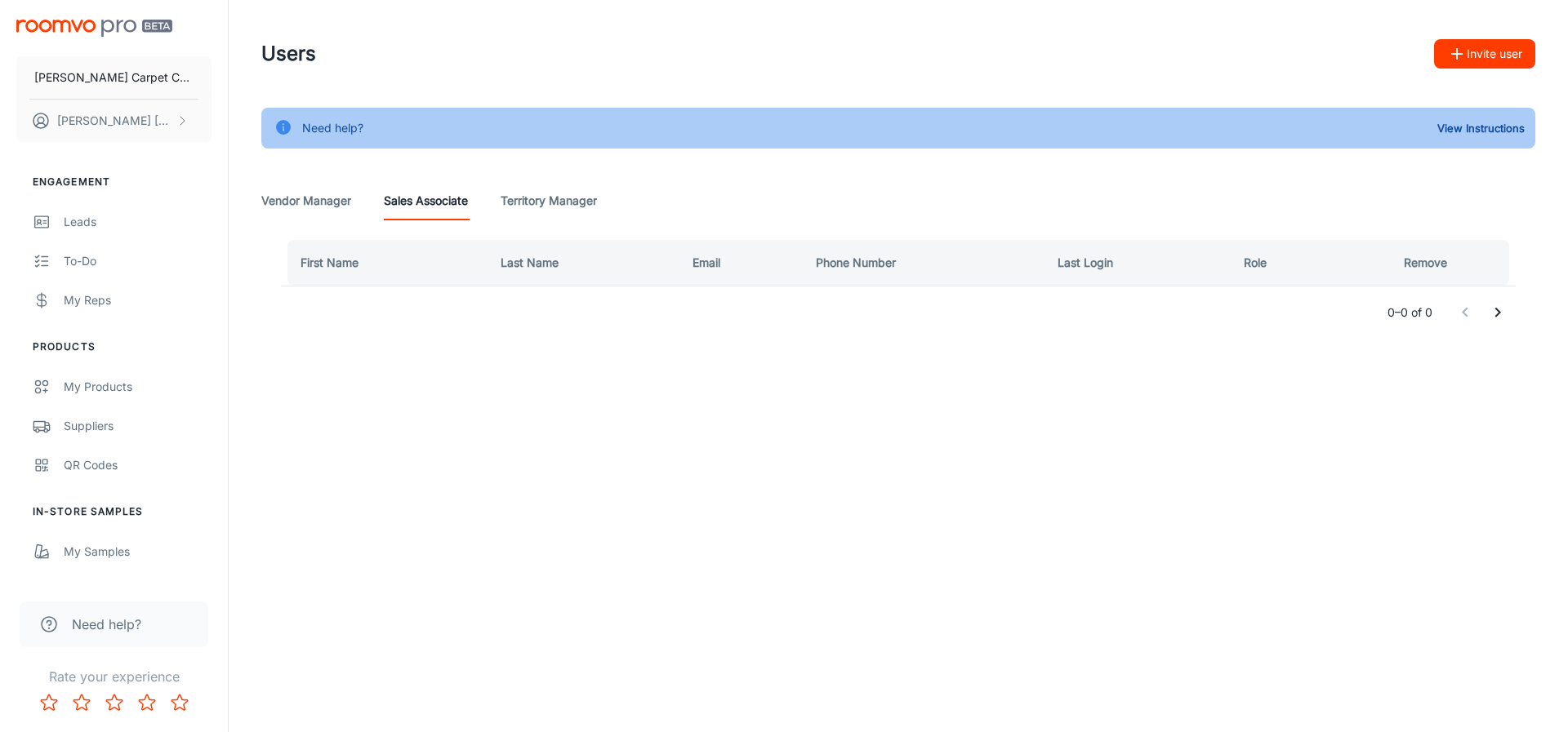
click at [341, 267] on th "First Name" at bounding box center [384, 263] width 206 height 46
